Goal: Task Accomplishment & Management: Manage account settings

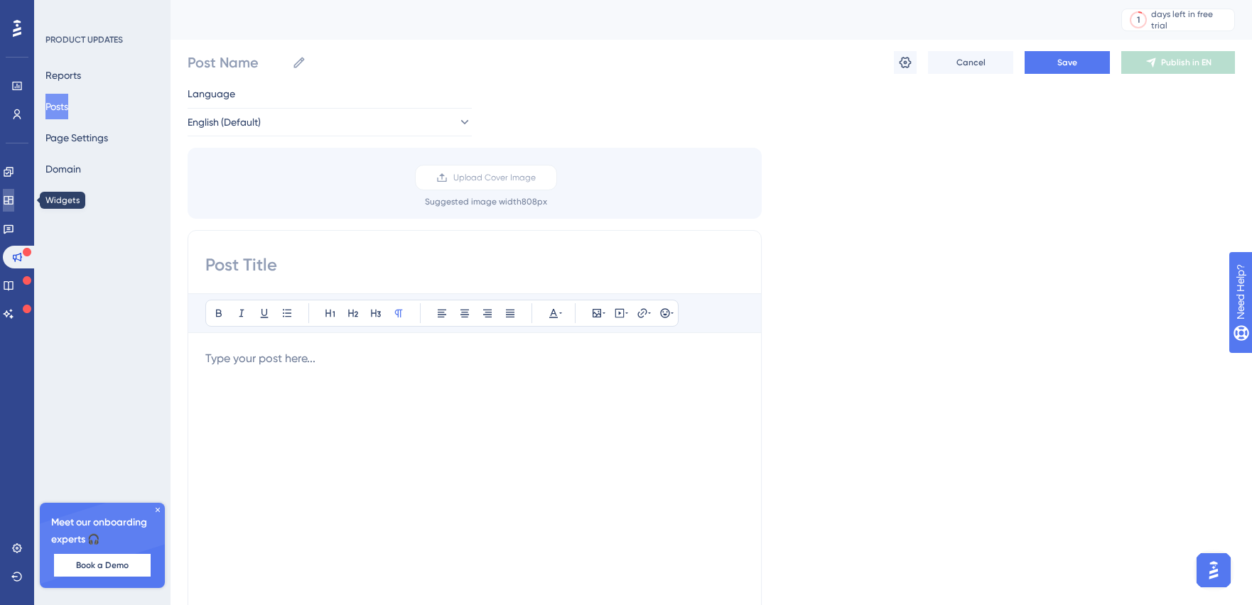
click at [13, 201] on icon at bounding box center [8, 200] width 9 height 9
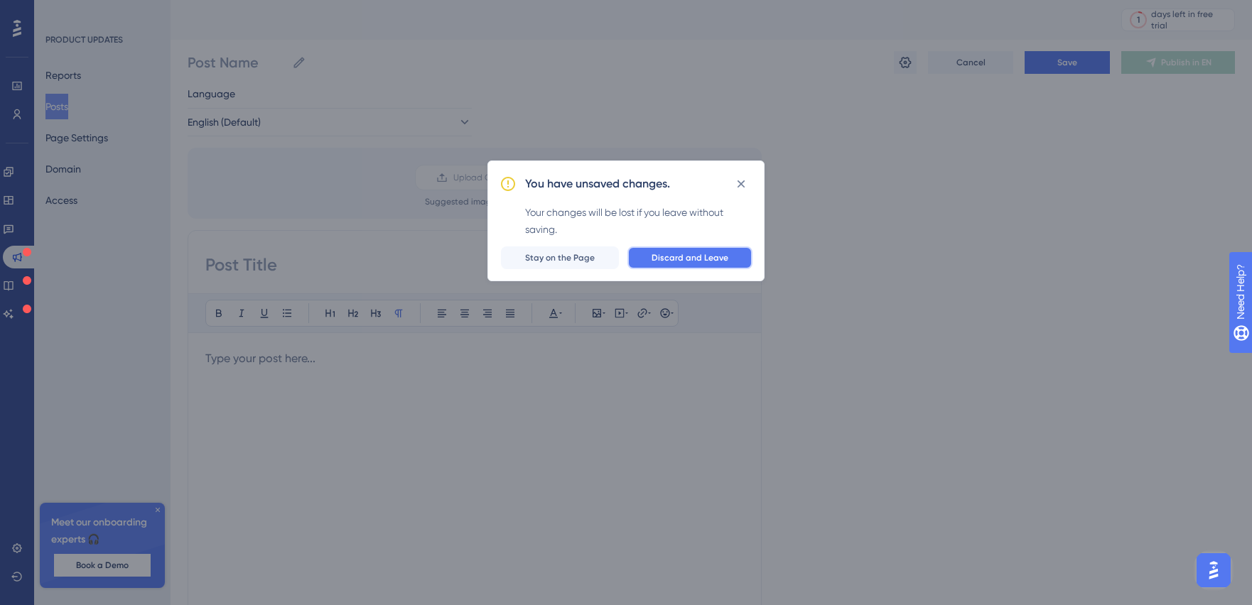
click at [672, 258] on span "Discard and Leave" at bounding box center [690, 257] width 77 height 11
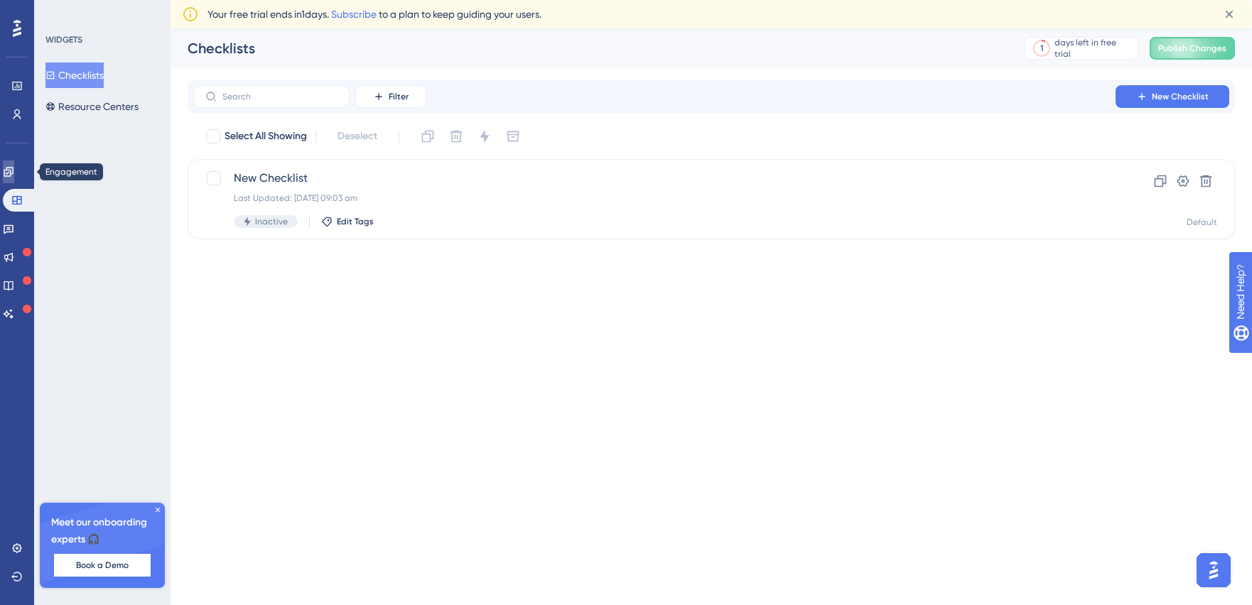
click at [13, 175] on icon at bounding box center [8, 171] width 11 height 11
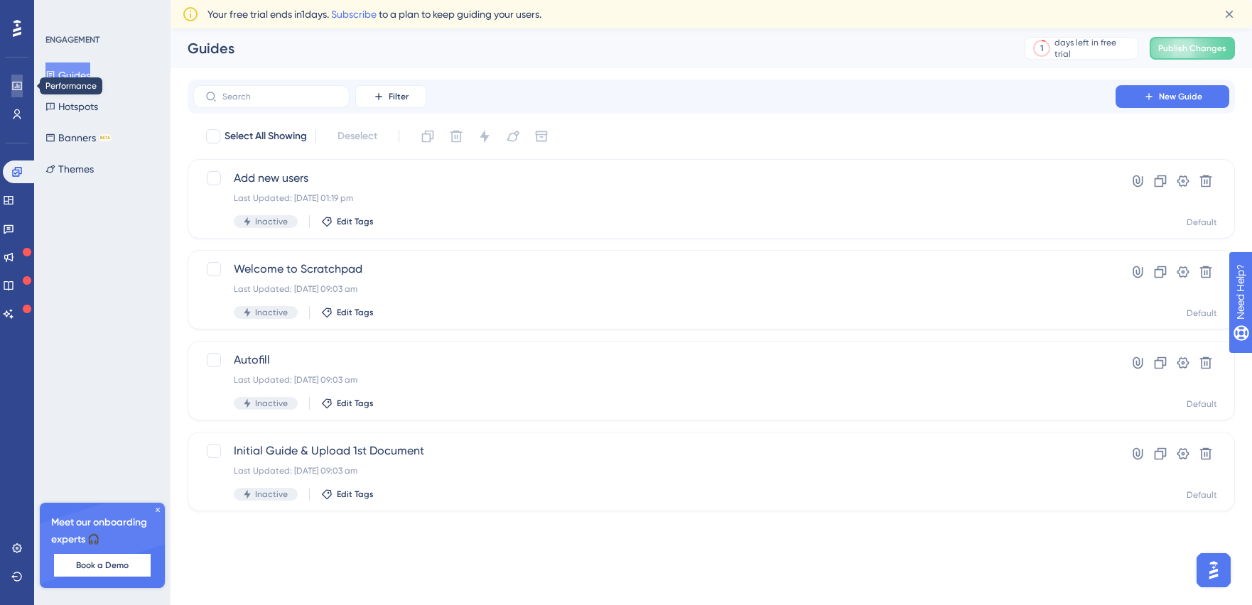
click at [22, 82] on icon at bounding box center [16, 85] width 11 height 11
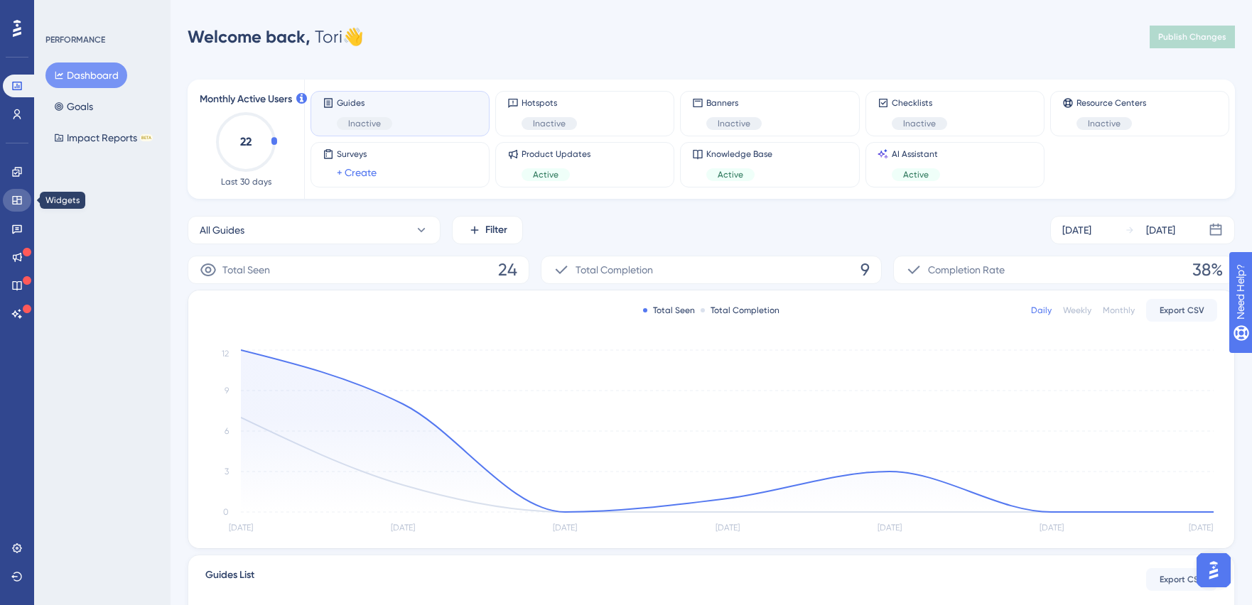
click at [20, 201] on icon at bounding box center [16, 200] width 11 height 11
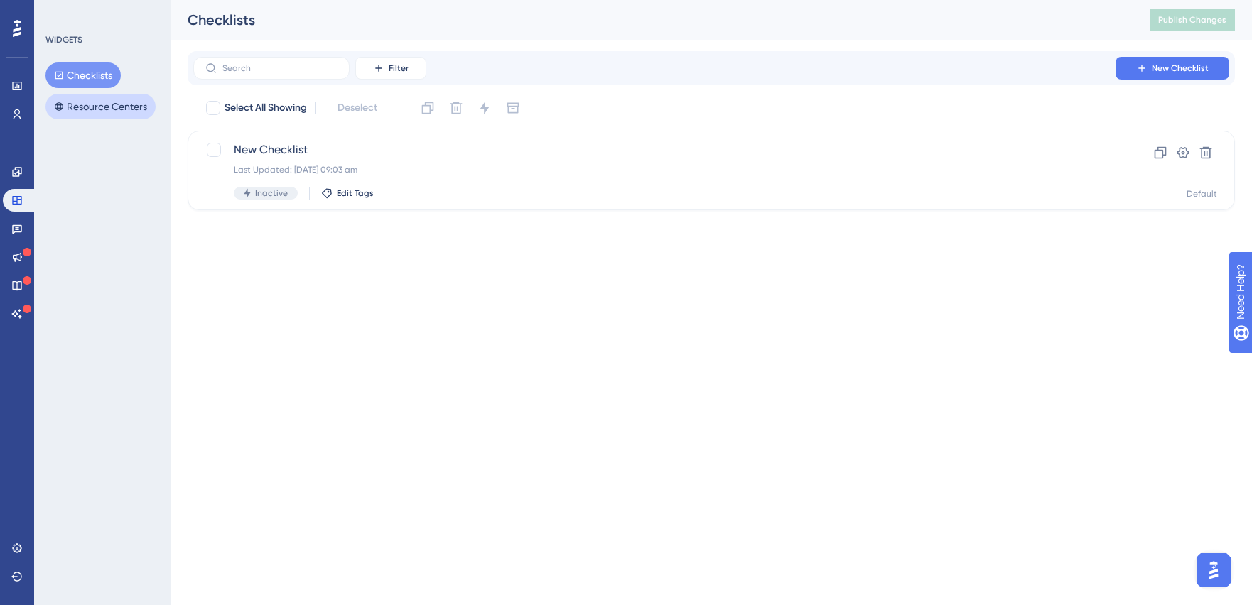
click at [79, 116] on button "Resource Centers" at bounding box center [100, 107] width 110 height 26
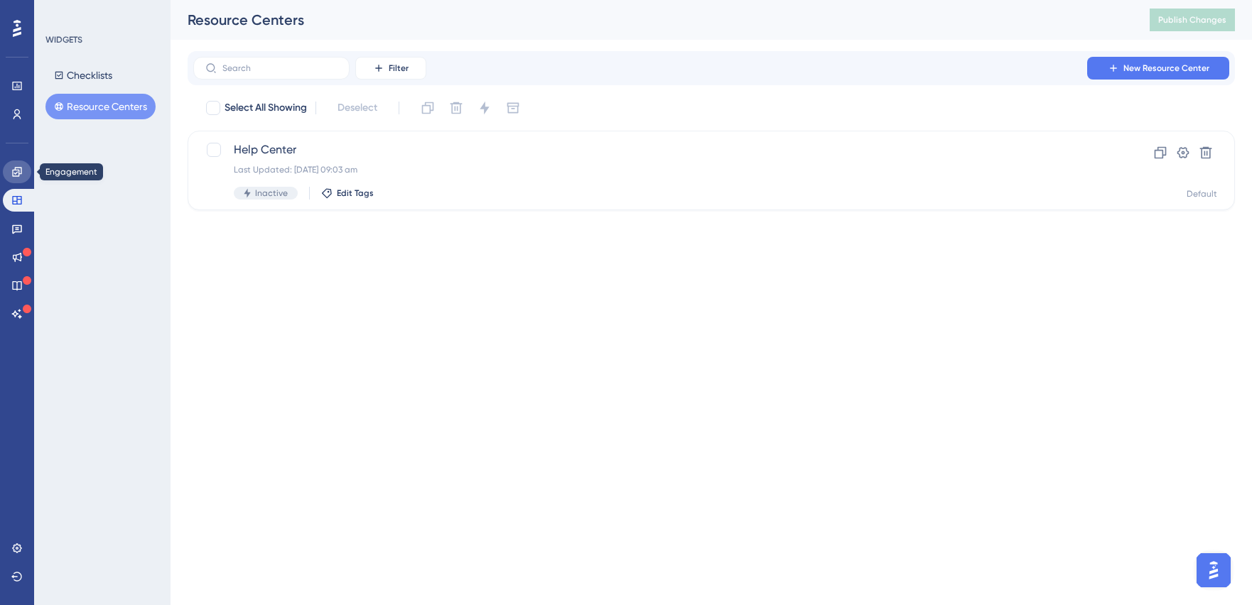
click at [20, 176] on icon at bounding box center [16, 171] width 11 height 11
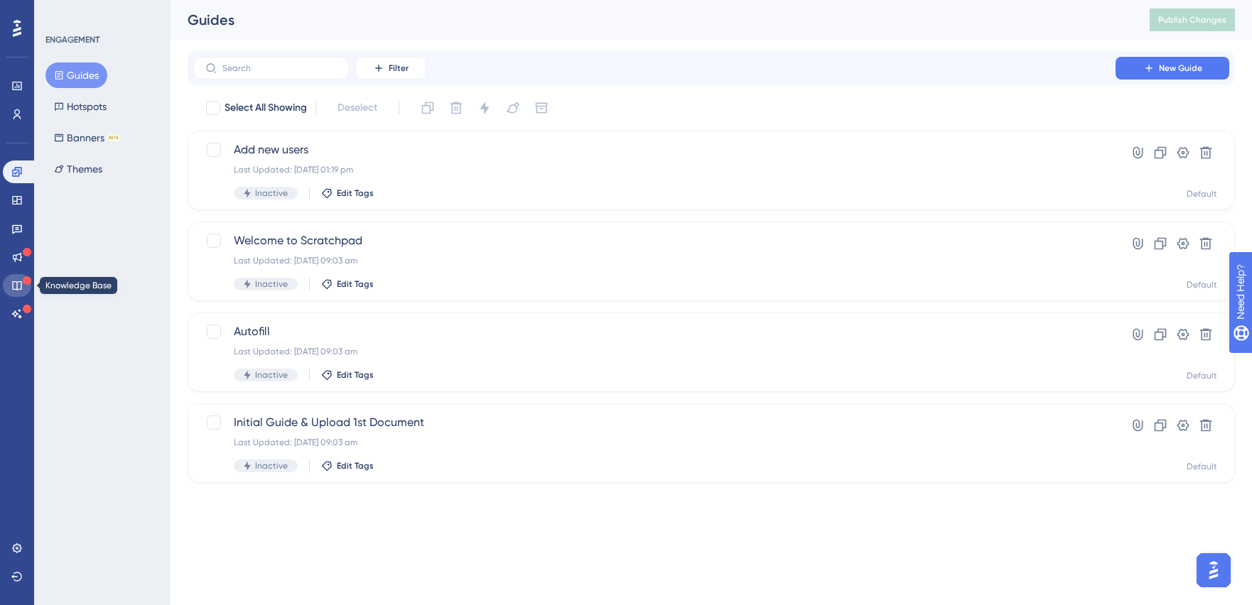
click at [18, 283] on icon at bounding box center [16, 285] width 11 height 11
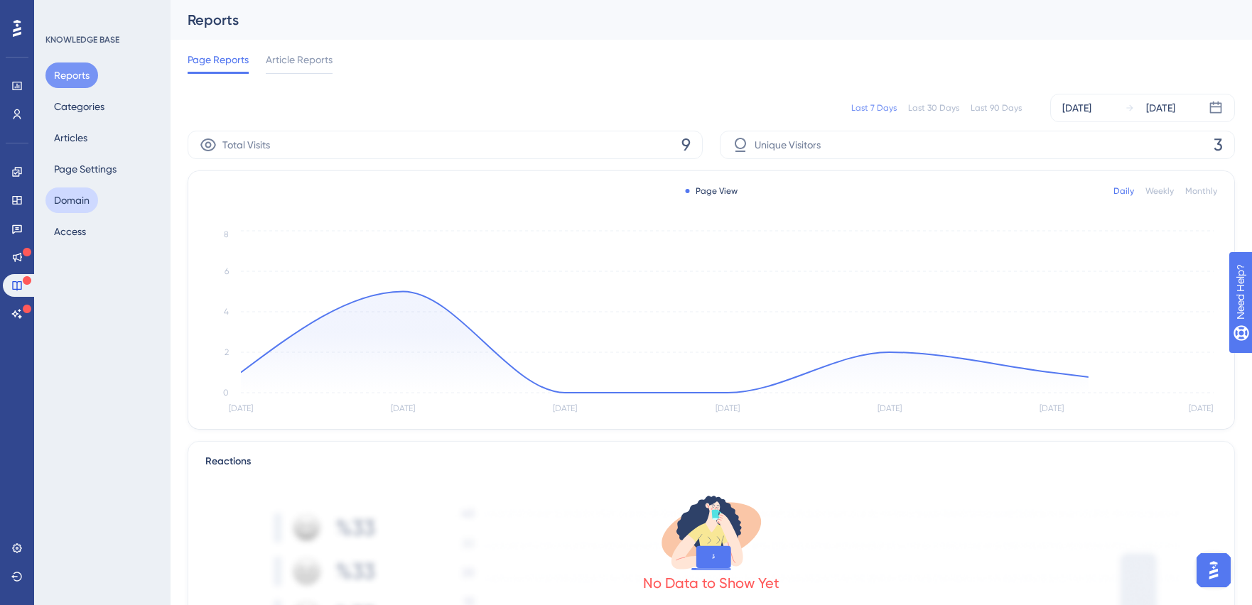
click at [71, 202] on button "Domain" at bounding box center [71, 201] width 53 height 26
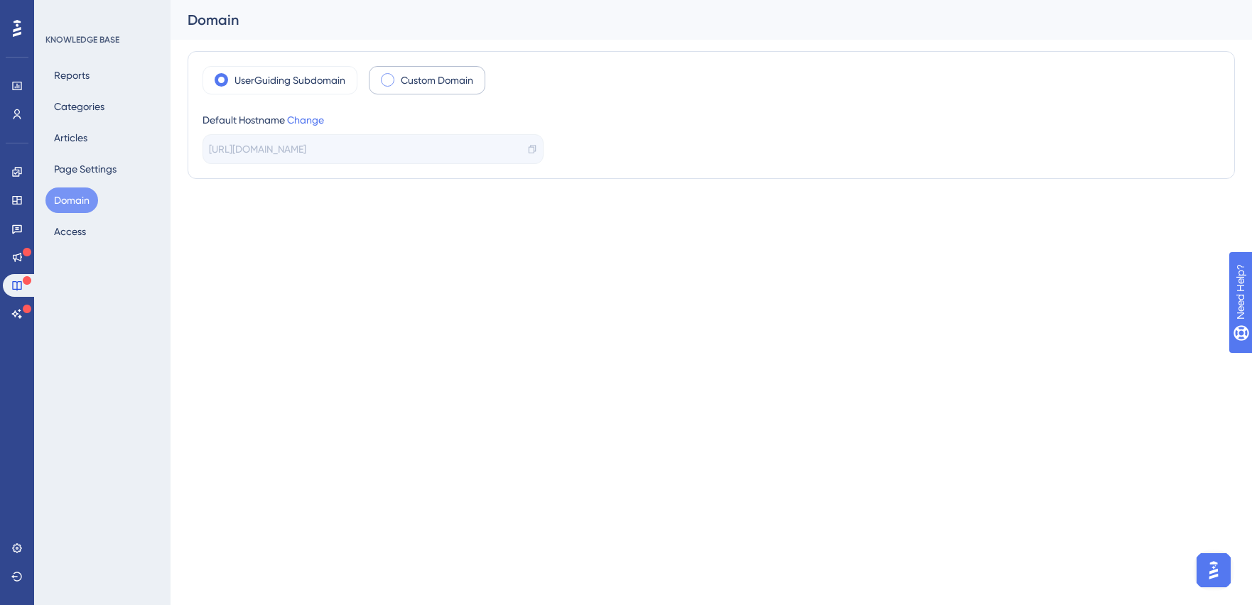
click at [384, 80] on span at bounding box center [388, 80] width 14 height 14
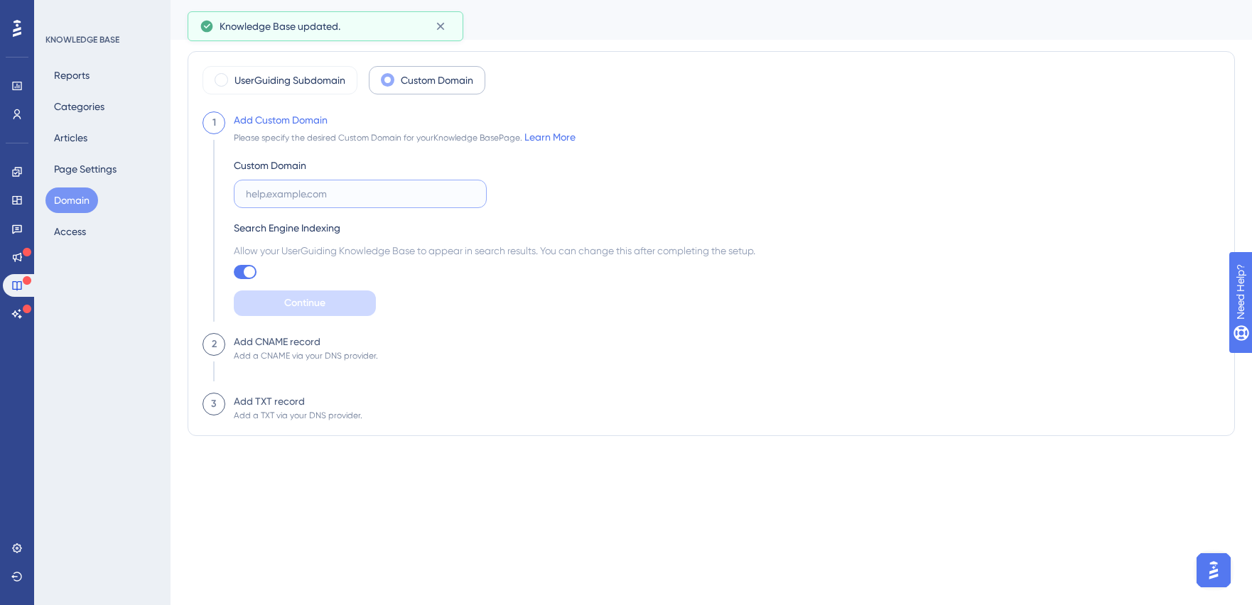
click at [252, 193] on input "text" at bounding box center [360, 194] width 229 height 16
click at [254, 190] on input "text" at bounding box center [360, 194] width 229 height 16
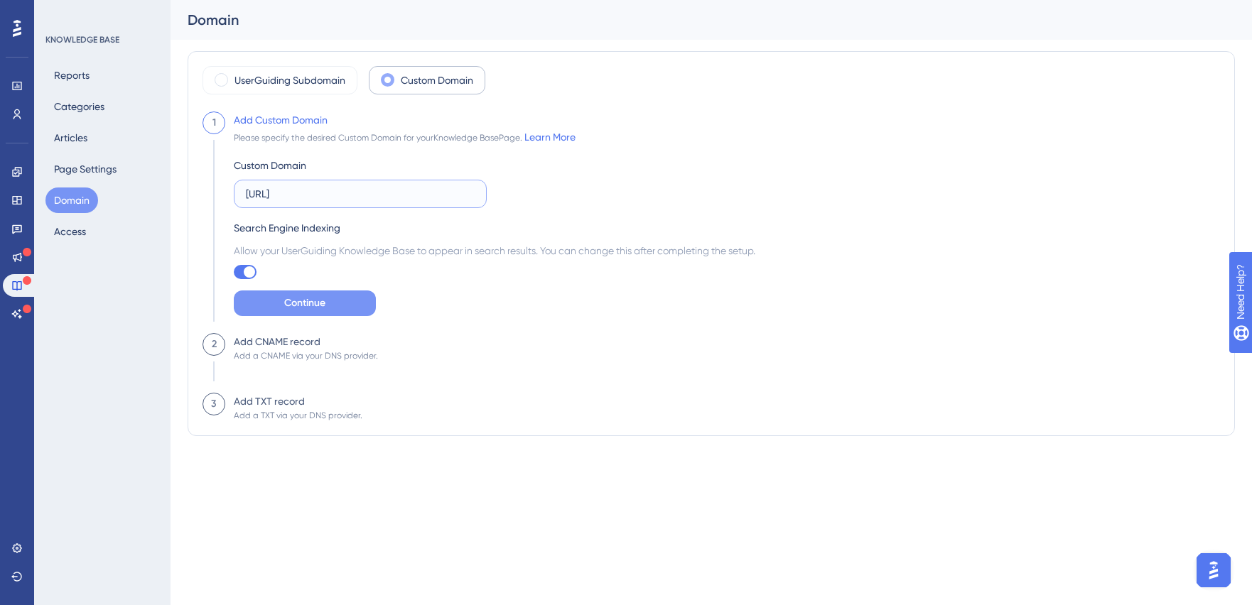
type input "[URL]"
click at [319, 303] on span "Continue" at bounding box center [304, 303] width 41 height 17
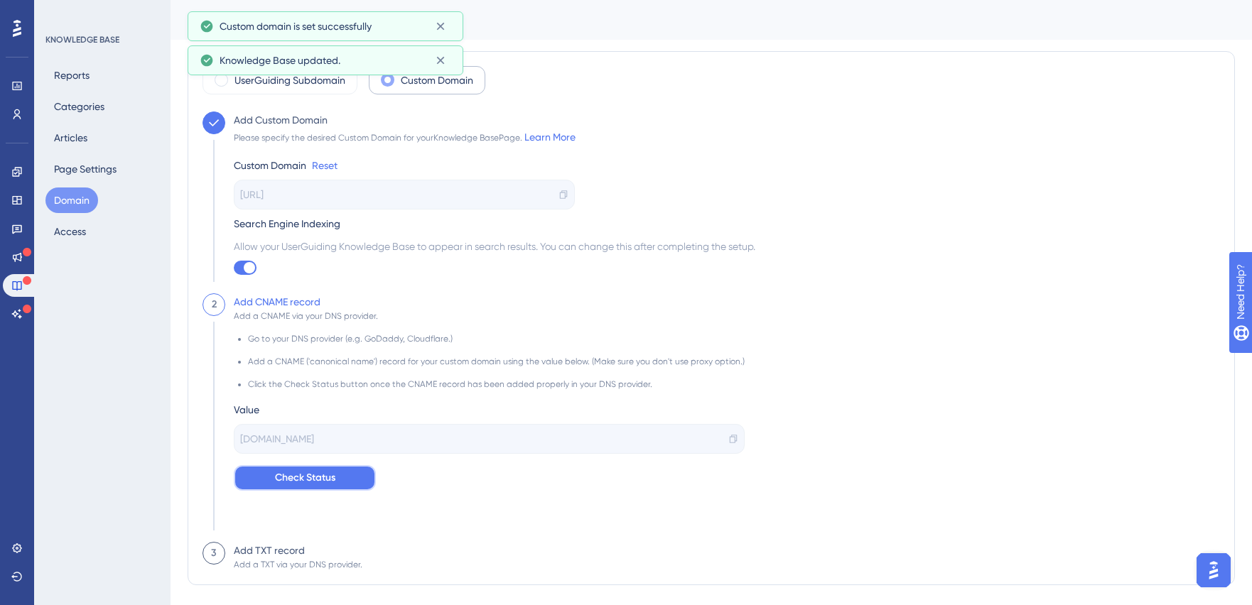
click at [292, 480] on span "Check Status" at bounding box center [305, 478] width 60 height 17
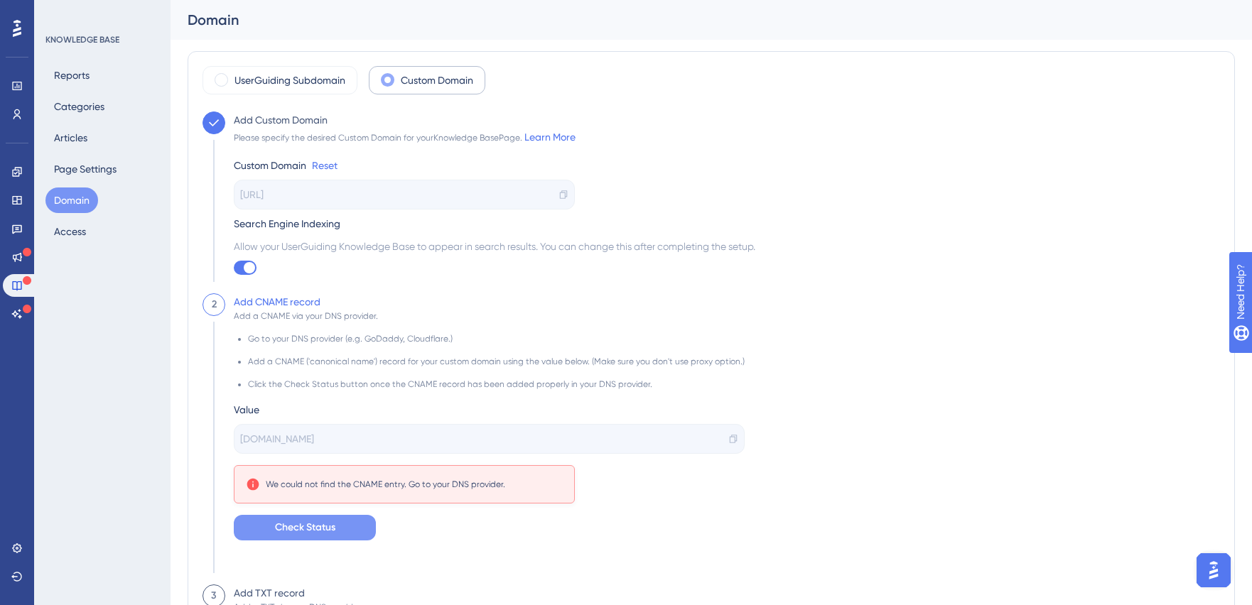
click at [291, 439] on span "[DOMAIN_NAME]" at bounding box center [277, 439] width 74 height 17
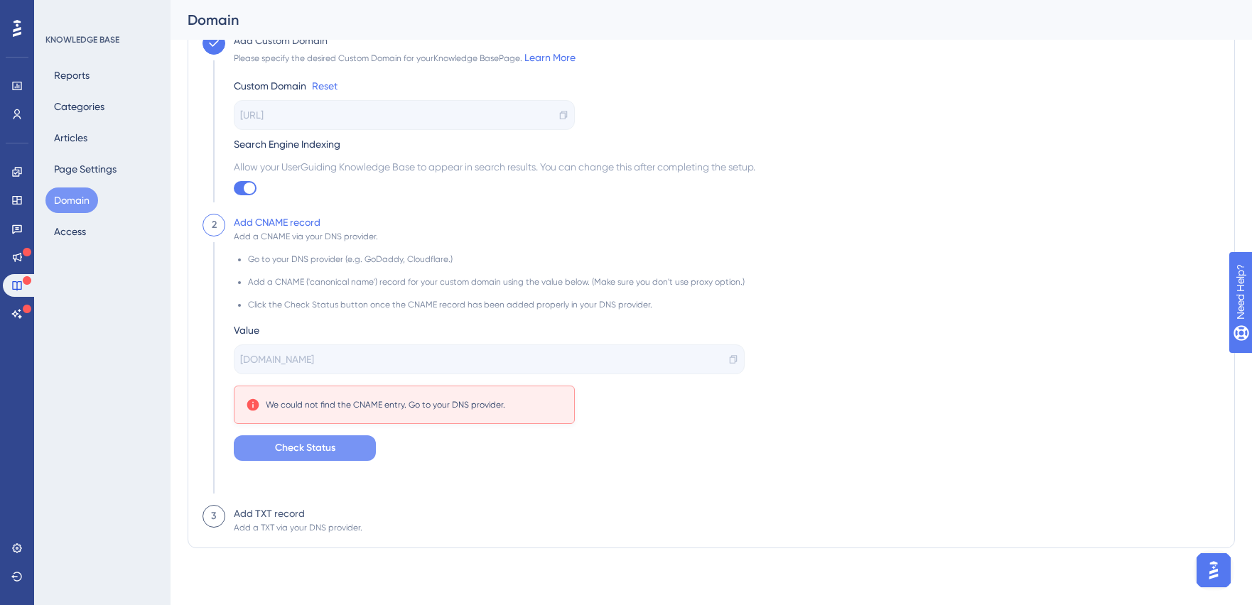
click at [282, 449] on span "Check Status" at bounding box center [305, 448] width 60 height 17
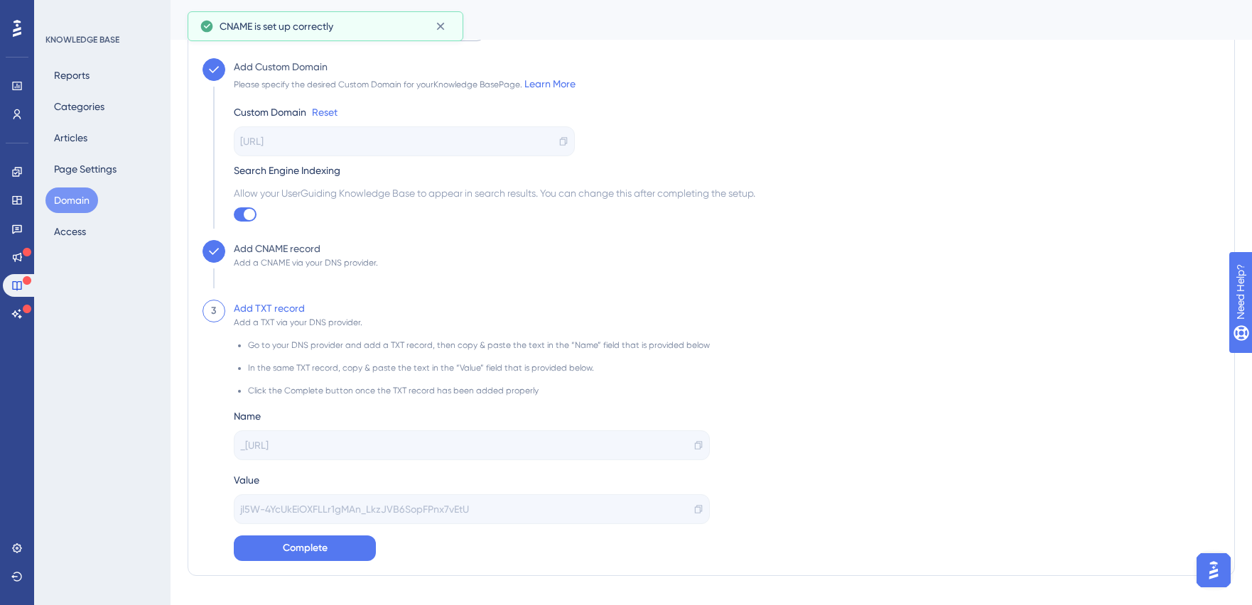
scroll to position [81, 0]
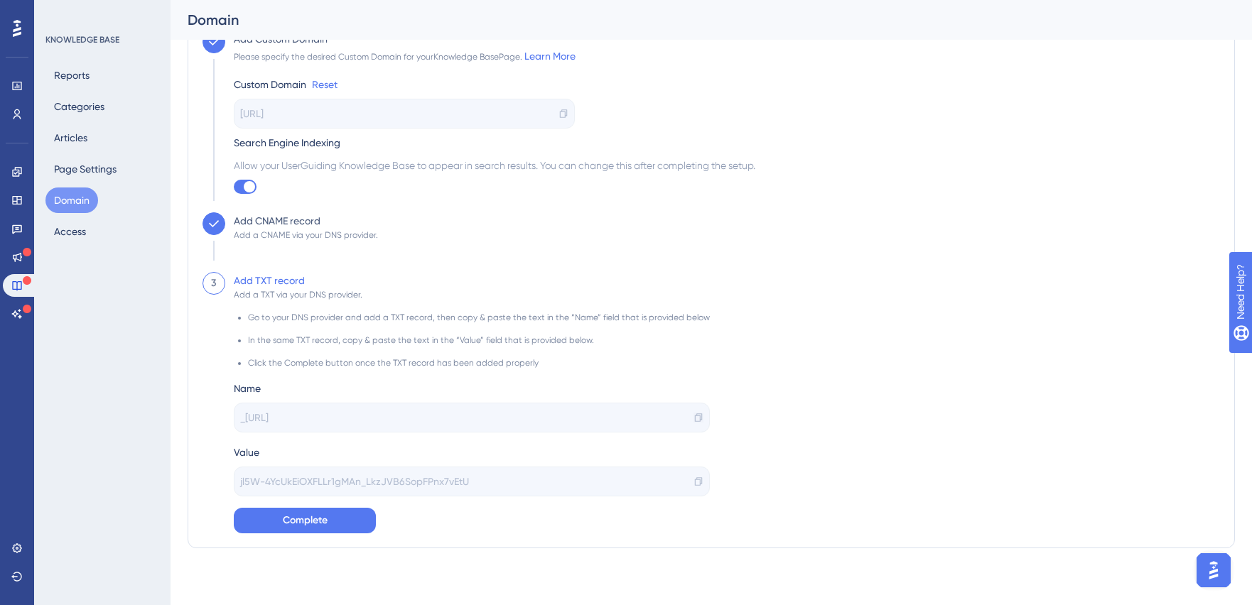
click at [694, 416] on icon at bounding box center [699, 418] width 10 height 10
click at [694, 480] on icon at bounding box center [699, 482] width 10 height 10
click at [694, 481] on icon at bounding box center [699, 482] width 10 height 10
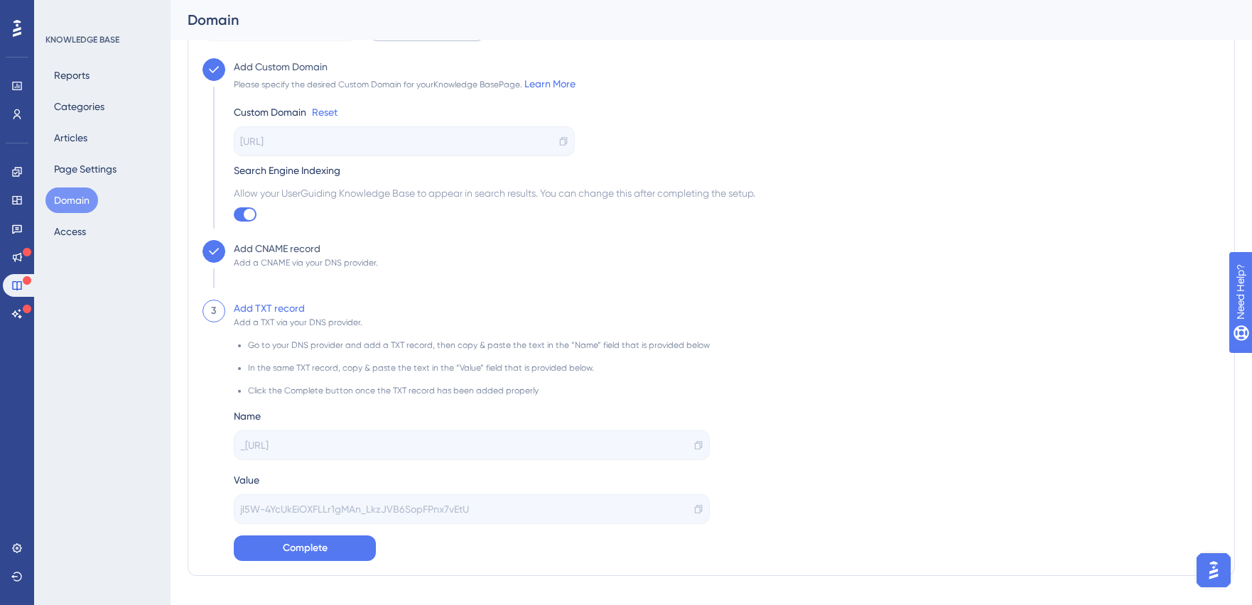
scroll to position [0, 0]
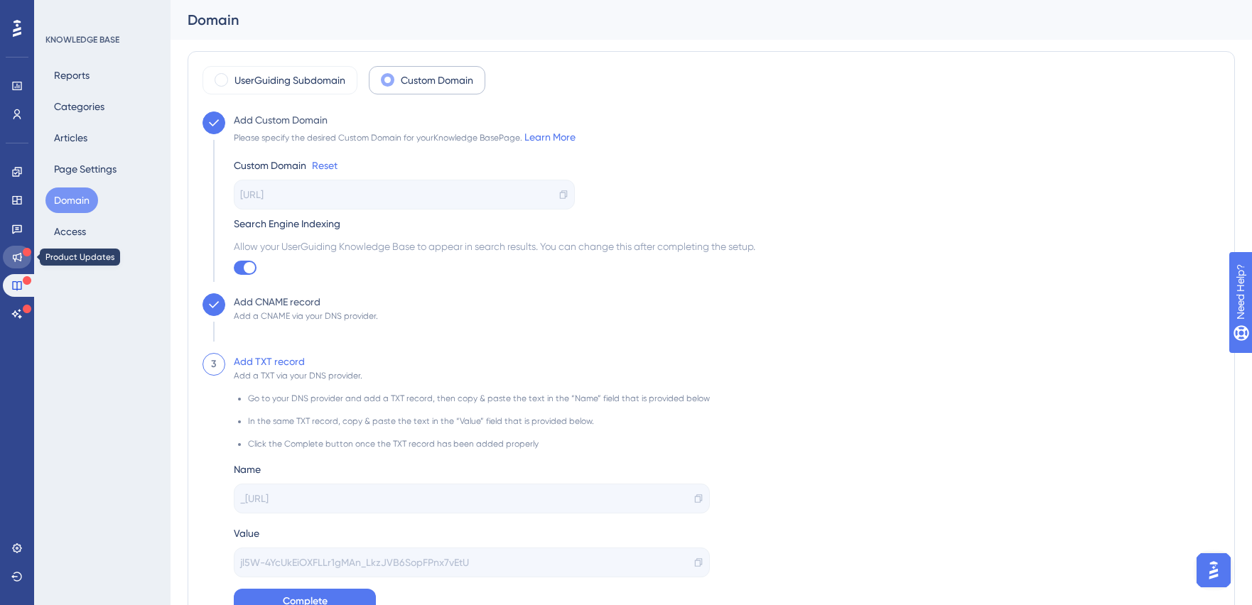
click at [18, 249] on link at bounding box center [17, 257] width 28 height 23
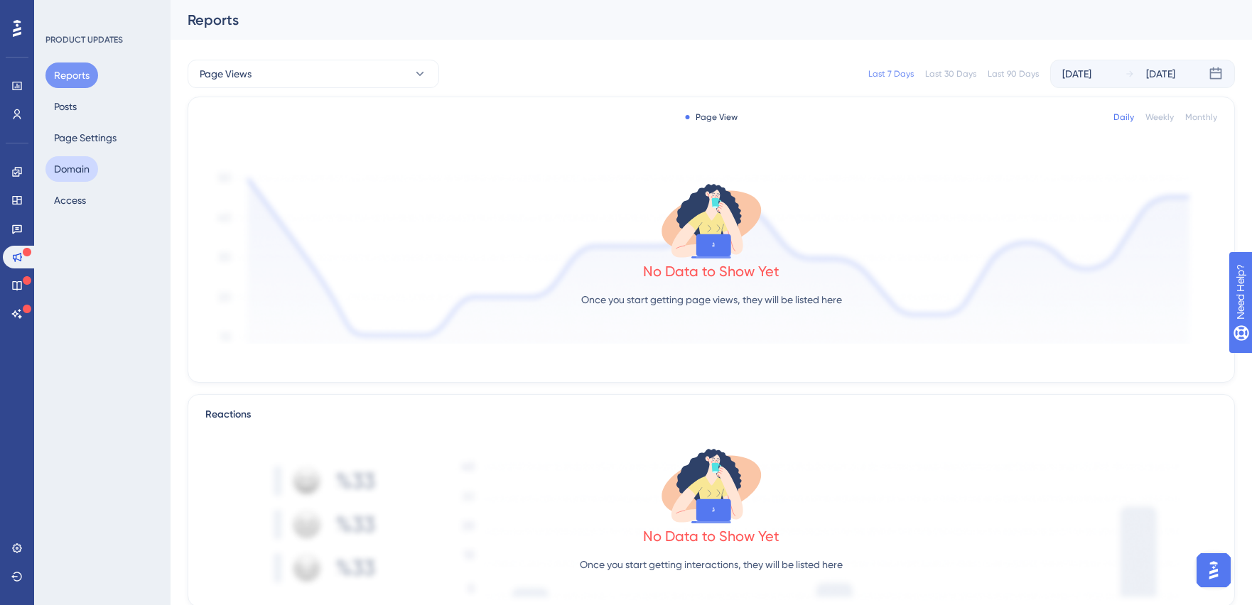
click at [67, 168] on button "Domain" at bounding box center [71, 169] width 53 height 26
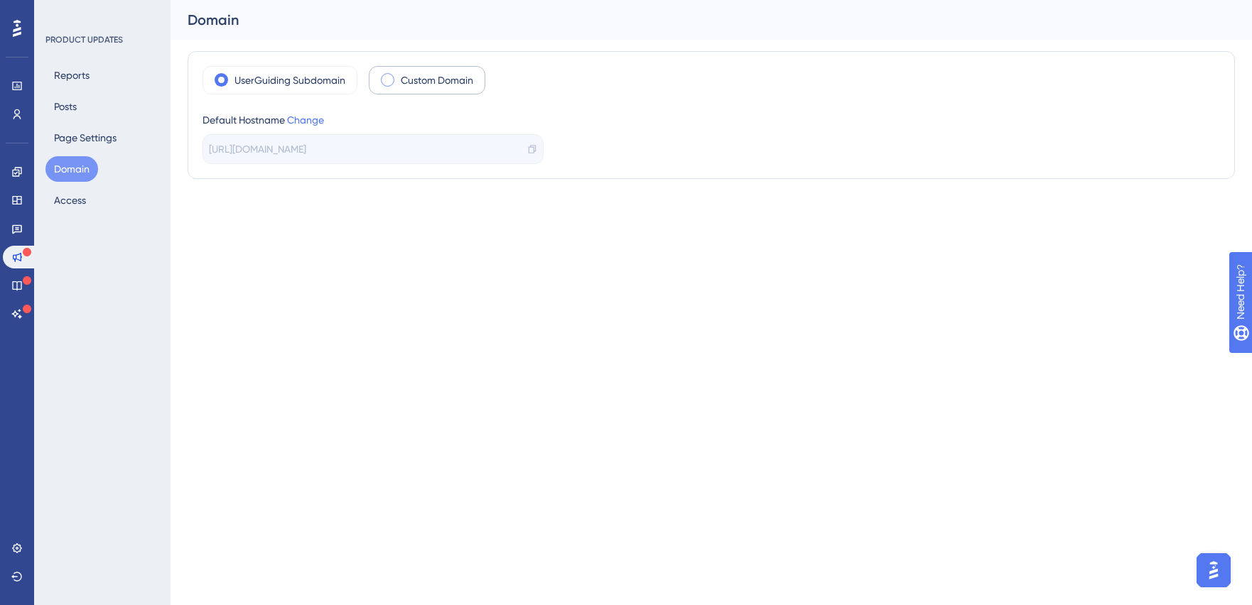
click at [379, 85] on div "Custom Domain" at bounding box center [427, 80] width 117 height 28
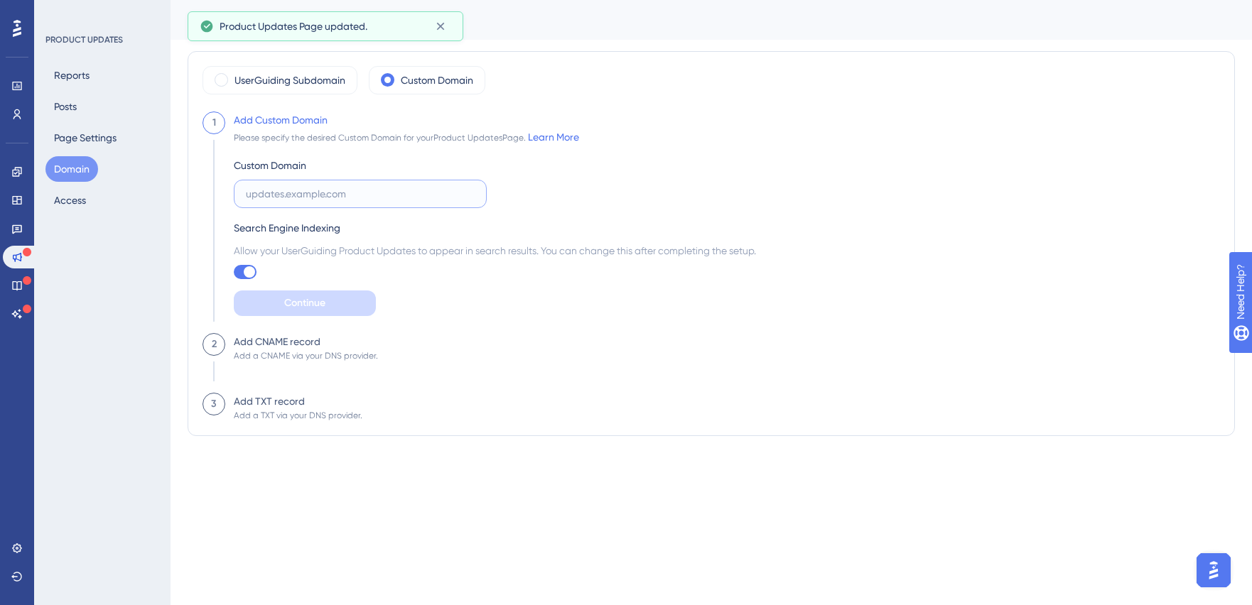
click at [291, 196] on input "text" at bounding box center [360, 194] width 229 height 16
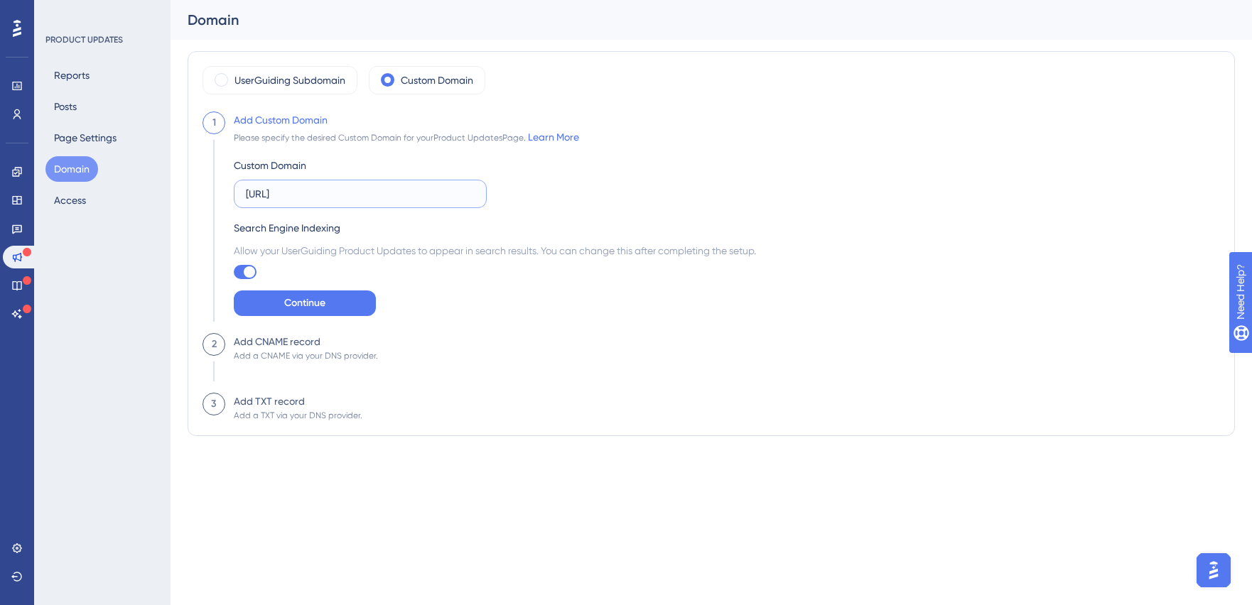
type input "[URL]"
click at [284, 314] on button "Continue" at bounding box center [305, 304] width 142 height 26
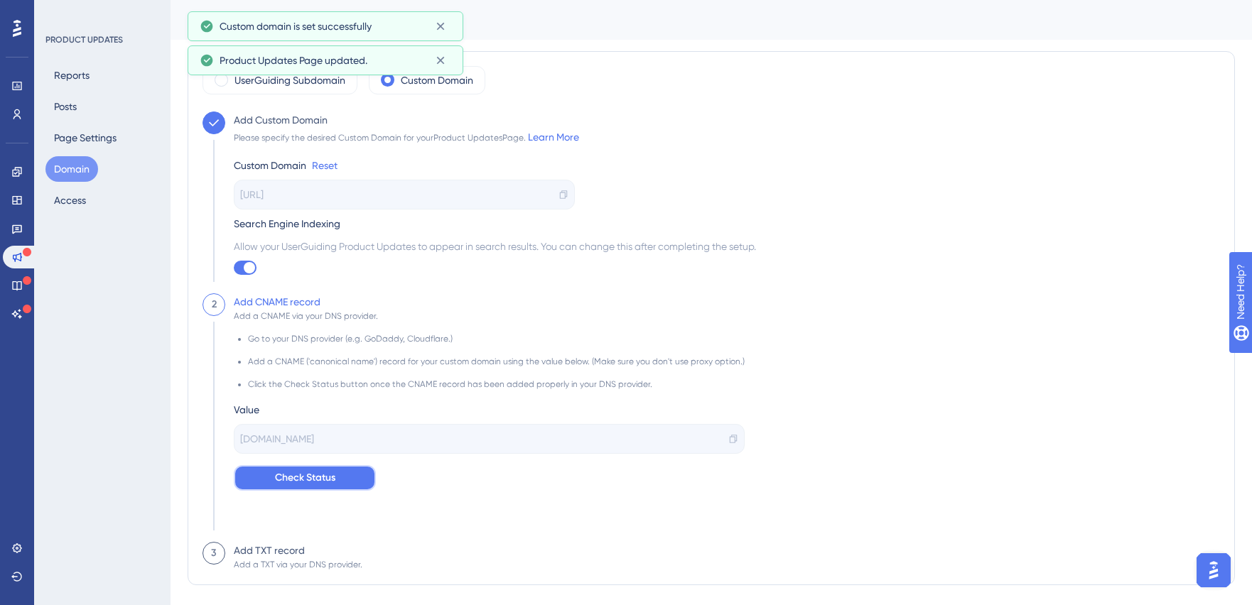
click at [305, 481] on span "Check Status" at bounding box center [305, 478] width 60 height 17
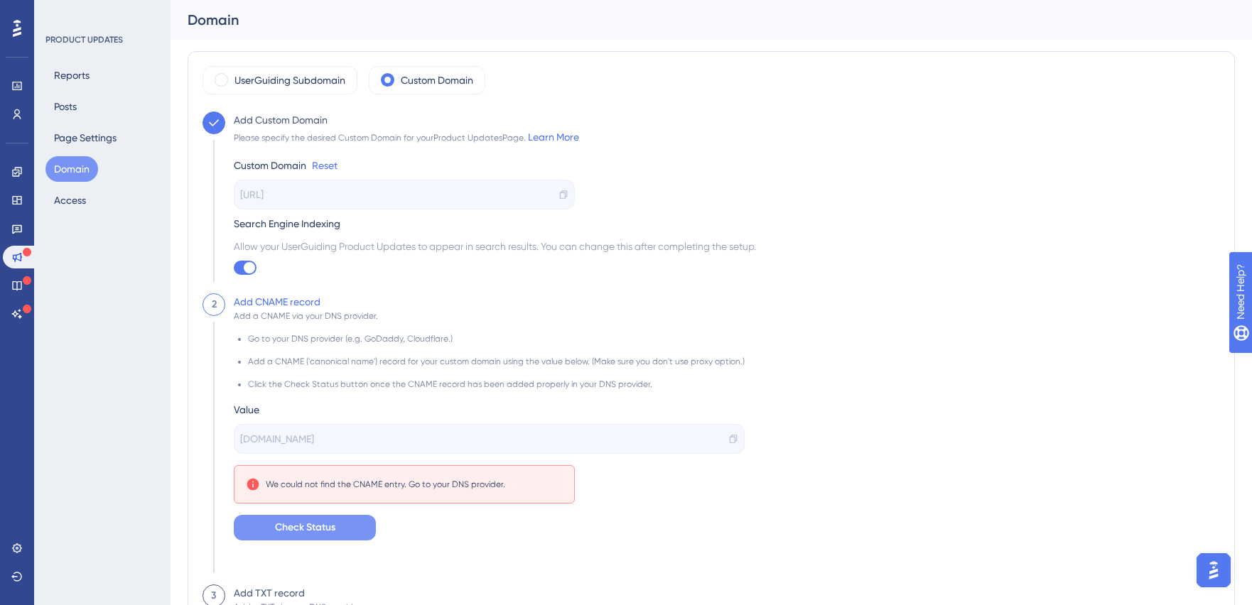
click at [292, 534] on span "Check Status" at bounding box center [305, 527] width 60 height 17
click at [284, 531] on span "Check Status" at bounding box center [305, 527] width 60 height 17
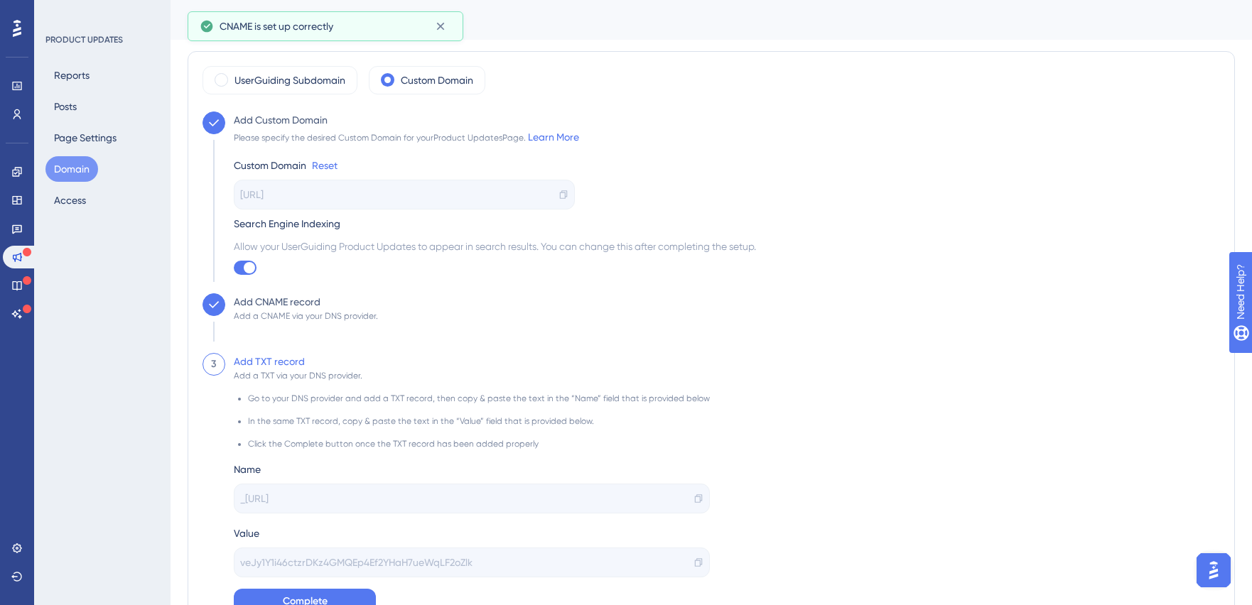
scroll to position [81, 0]
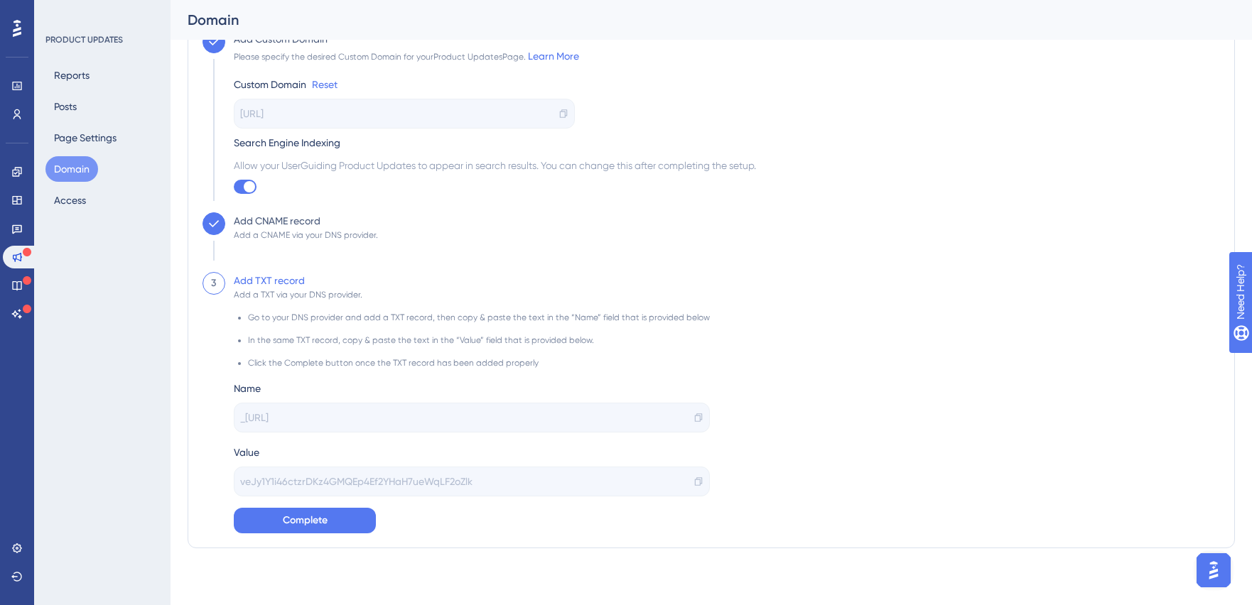
click at [695, 417] on div "_[URL]" at bounding box center [472, 418] width 476 height 30
click at [694, 417] on icon at bounding box center [699, 418] width 10 height 10
click at [694, 483] on icon at bounding box center [699, 482] width 10 height 10
